Goal: Navigation & Orientation: Find specific page/section

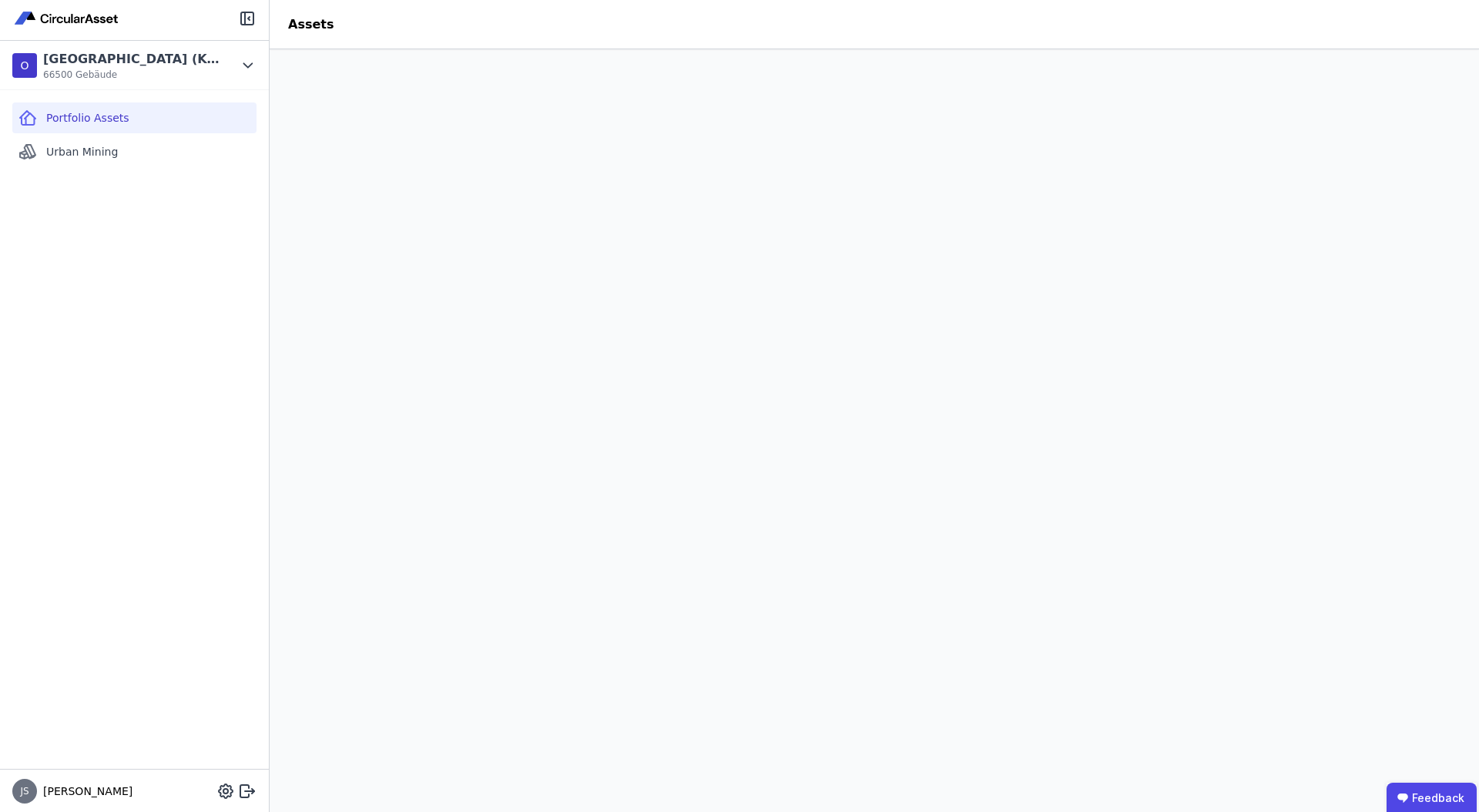
click at [76, 116] on span "Portfolio Assets" at bounding box center [88, 117] width 84 height 15
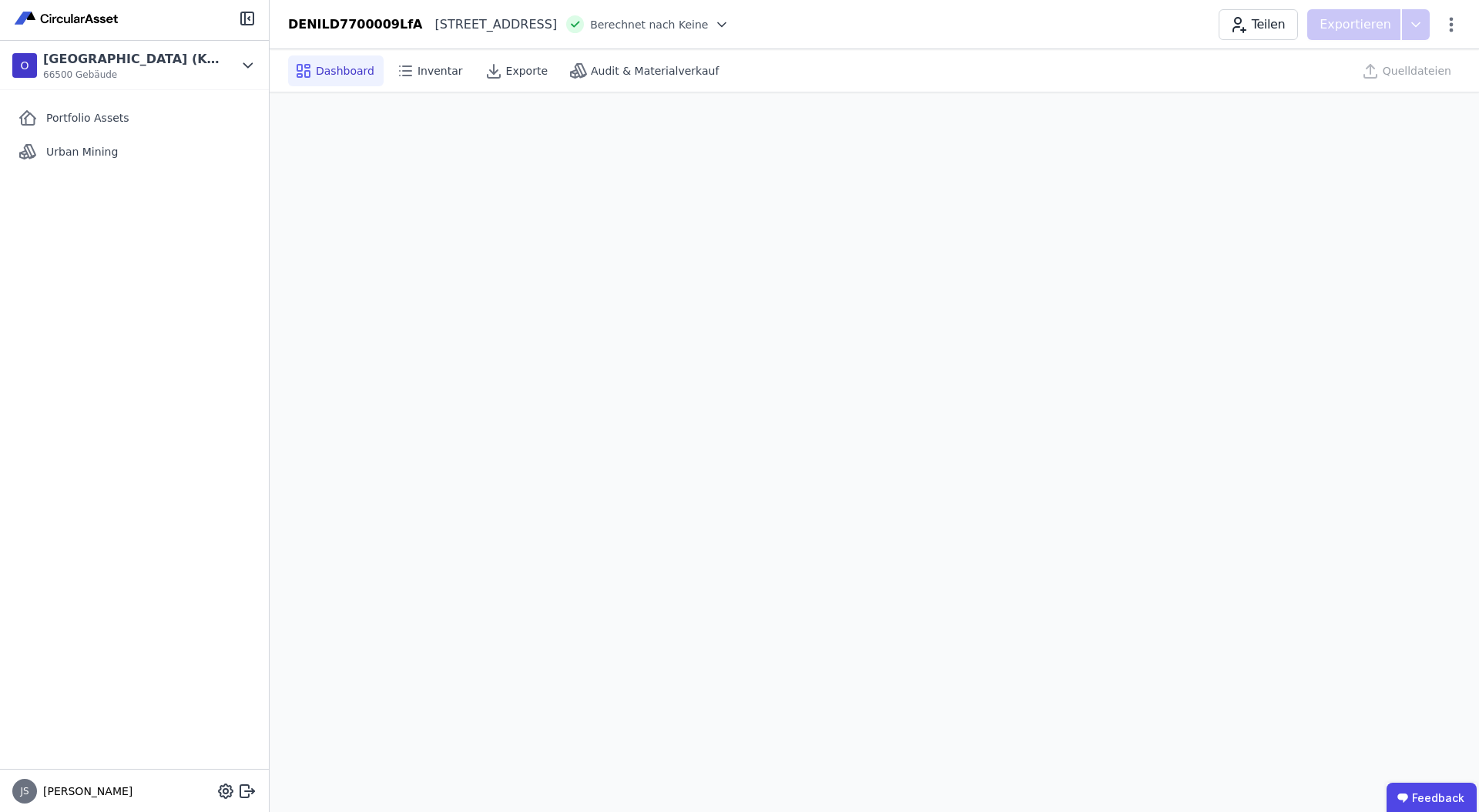
click at [350, 75] on span "Dashboard" at bounding box center [345, 70] width 59 height 15
click at [89, 124] on span "Portfolio Assets" at bounding box center [88, 117] width 84 height 15
